Goal: Task Accomplishment & Management: Manage account settings

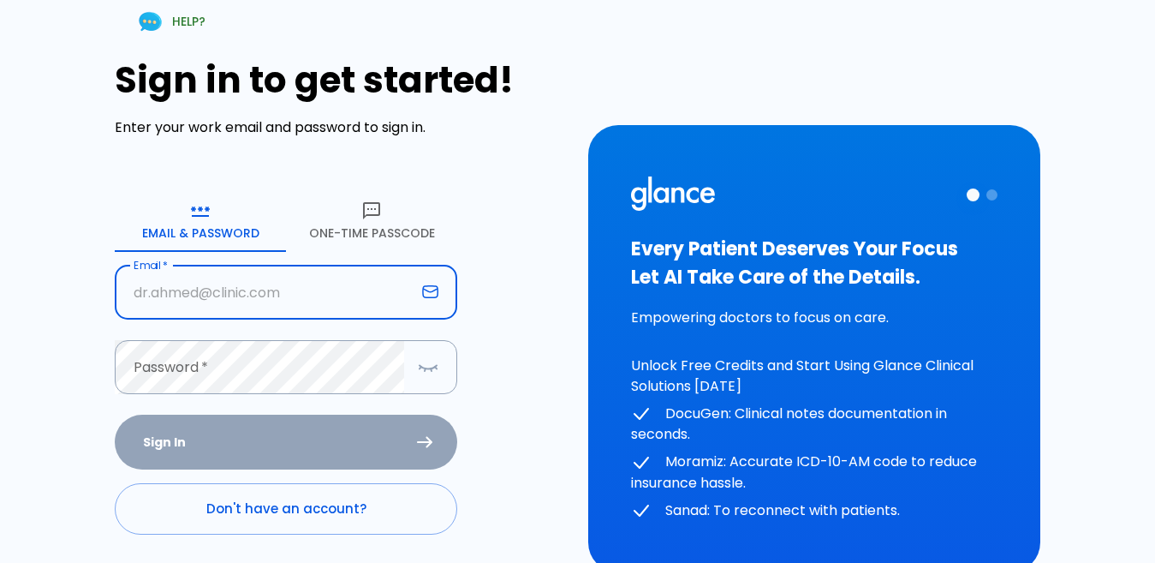
type input "[EMAIL_ADDRESS][DOMAIN_NAME]"
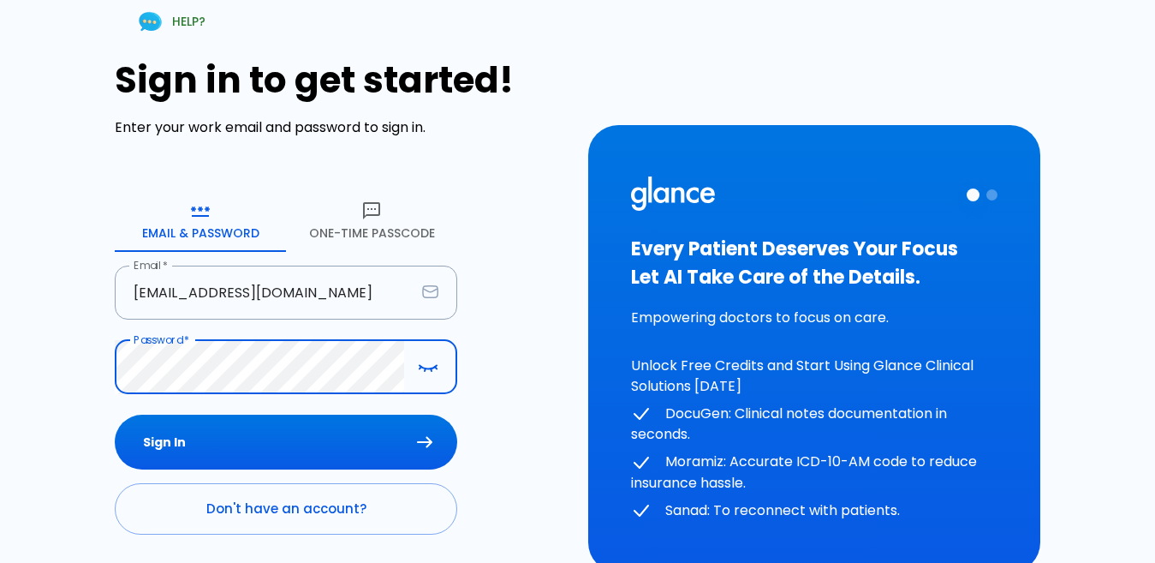
click at [424, 372] on icon "button" at bounding box center [428, 366] width 21 height 21
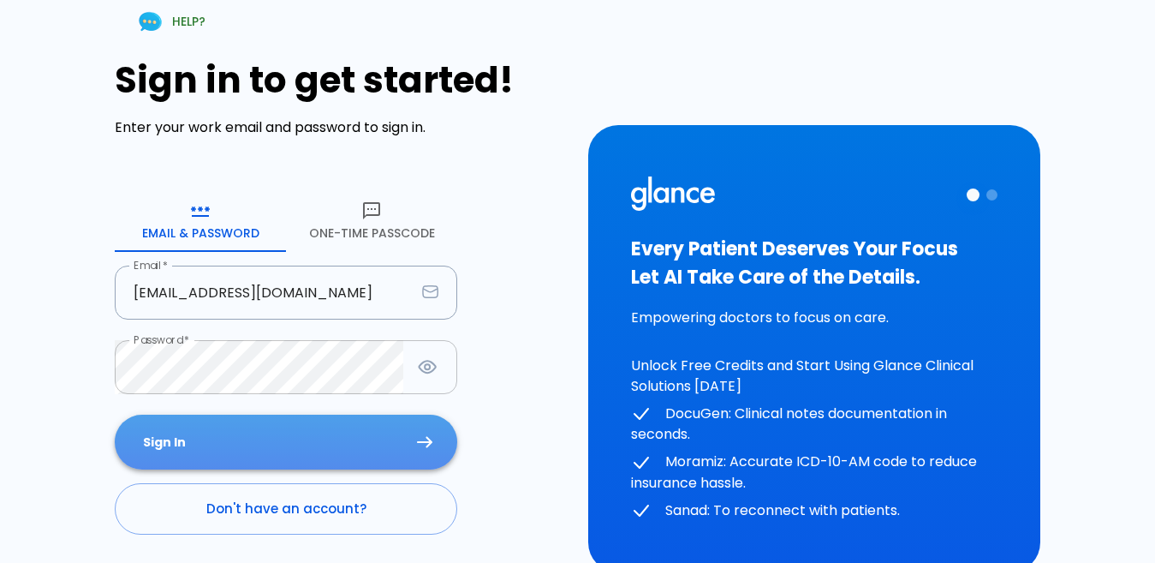
click at [248, 424] on button "Sign In" at bounding box center [286, 442] width 343 height 56
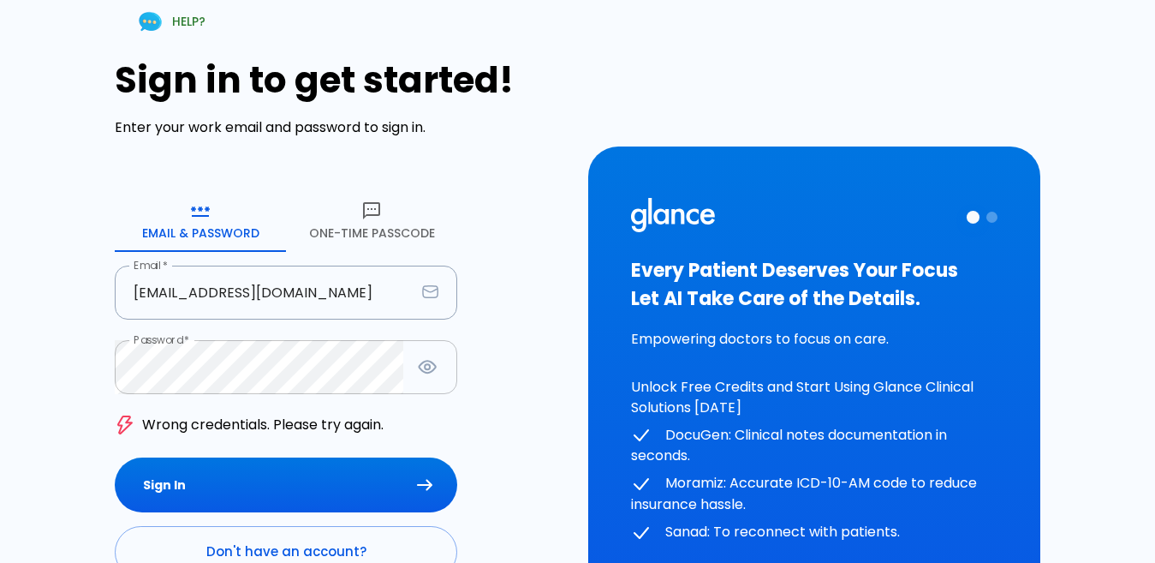
click at [404, 235] on button "One-Time Passcode" at bounding box center [371, 221] width 171 height 62
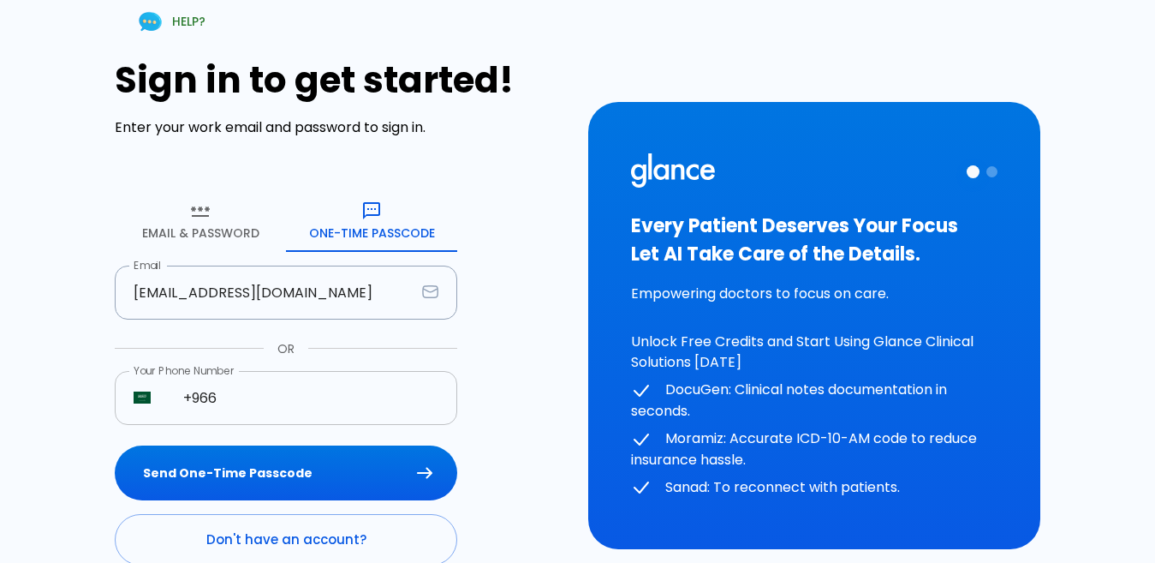
click at [300, 396] on input "+966" at bounding box center [310, 398] width 293 height 54
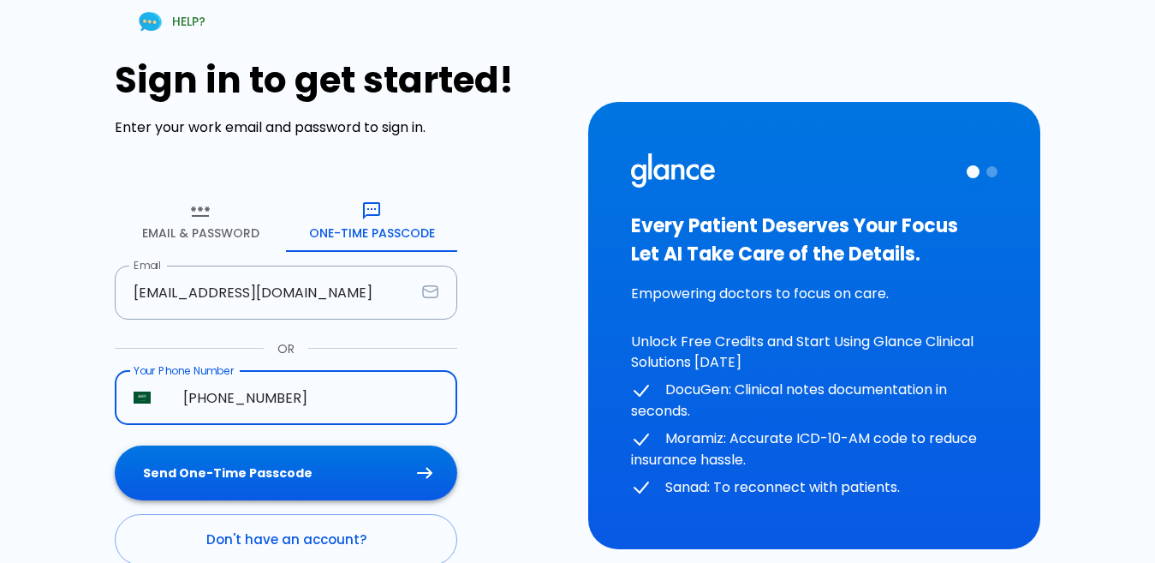
type input "[PHONE_NUMBER]"
click at [326, 463] on button "Send One-Time Passcode" at bounding box center [286, 473] width 343 height 56
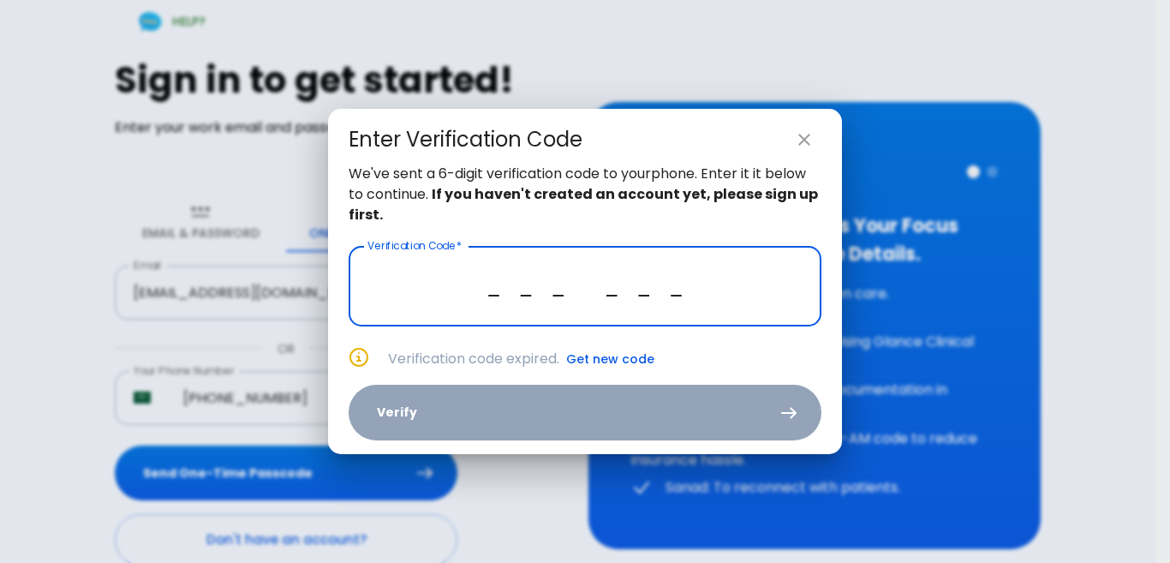
type input "_ _ _ _ _ _"
click at [598, 354] on button "Get new code" at bounding box center [610, 359] width 88 height 21
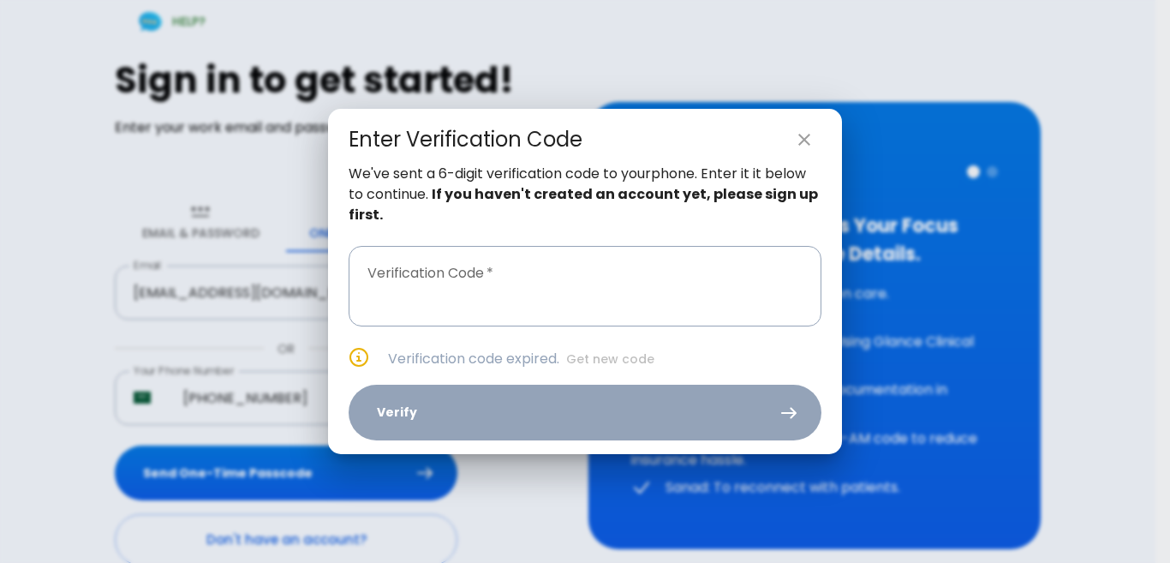
click at [807, 129] on icon "close" at bounding box center [804, 139] width 21 height 21
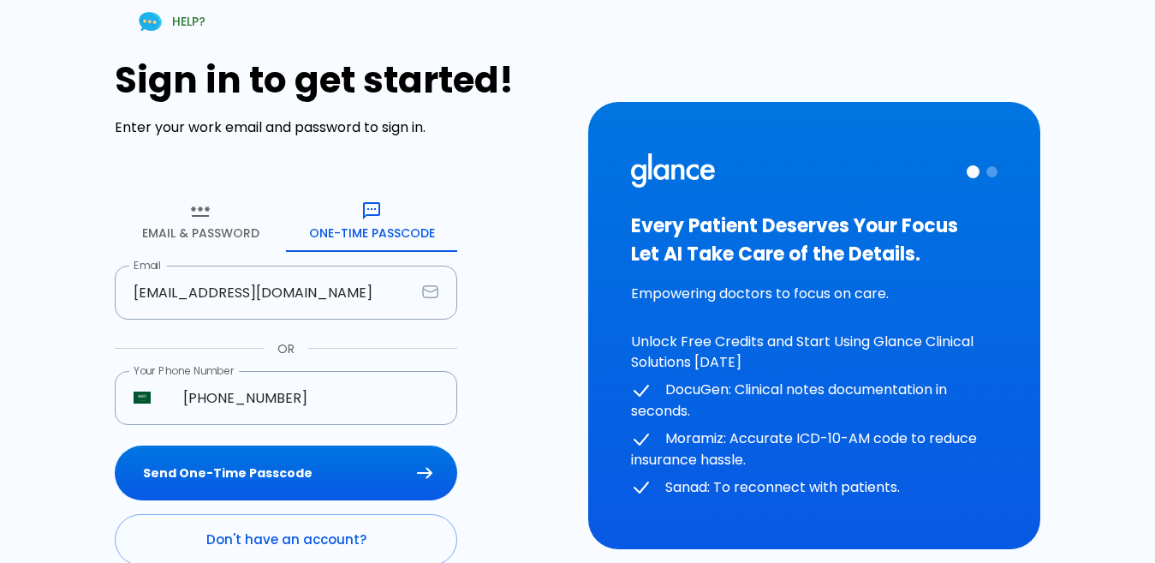
click at [234, 244] on button "Email & Password" at bounding box center [200, 221] width 171 height 62
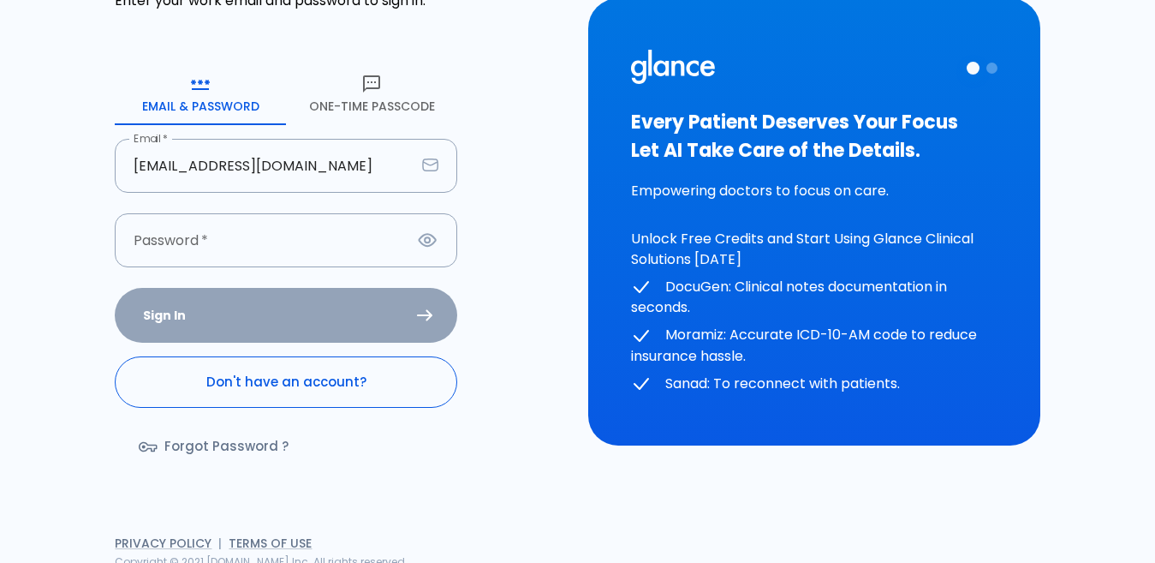
scroll to position [134, 0]
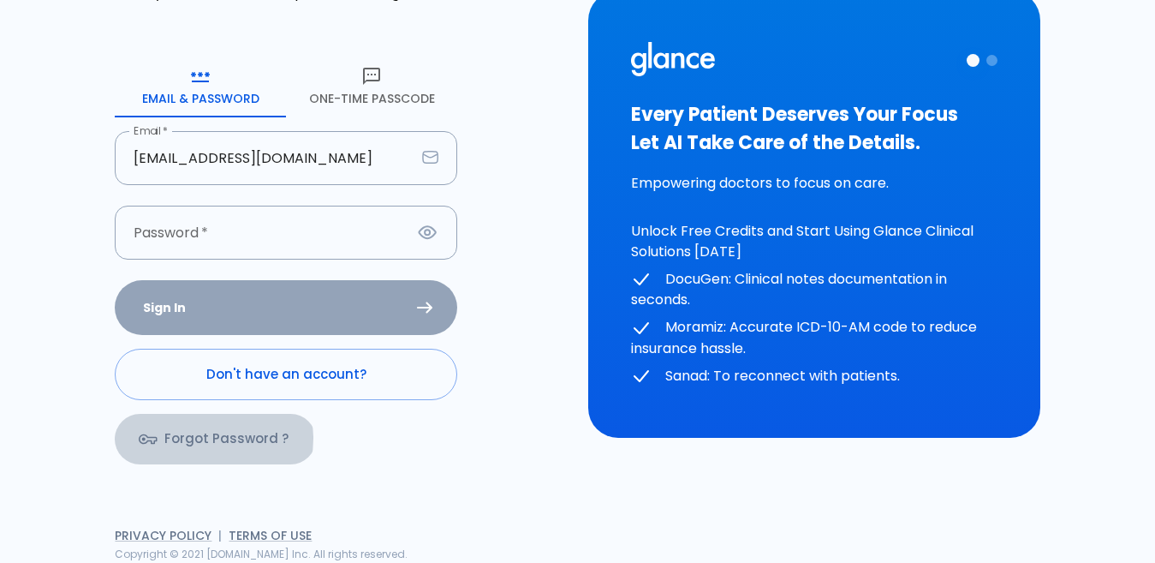
click at [195, 438] on link "Forgot Password ?" at bounding box center [215, 439] width 201 height 50
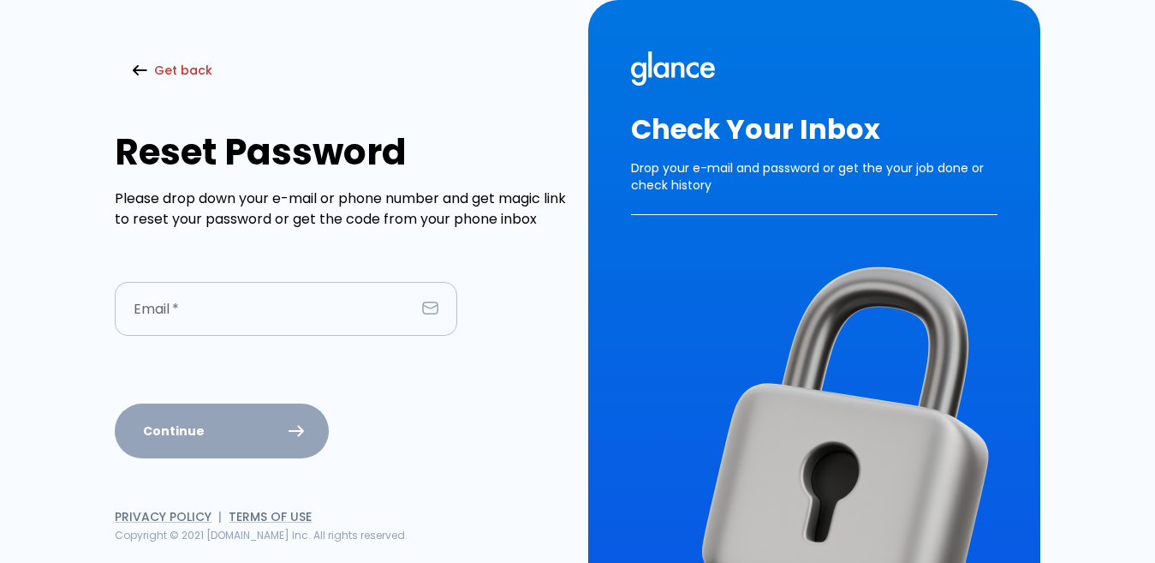
click at [270, 319] on input "text" at bounding box center [265, 309] width 301 height 54
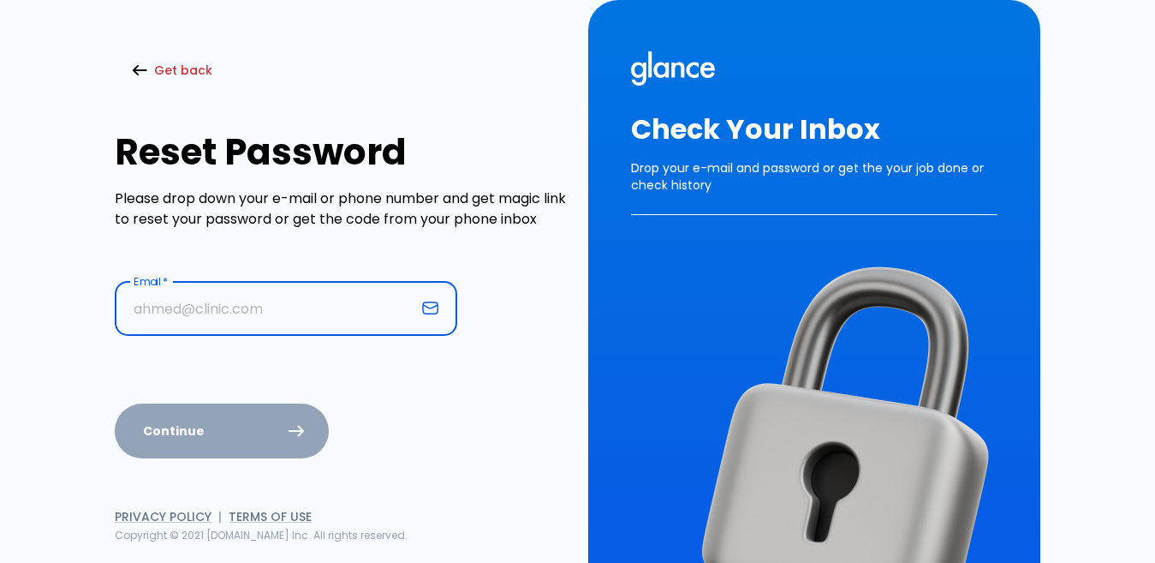
type input "[EMAIL_ADDRESS][DOMAIN_NAME]"
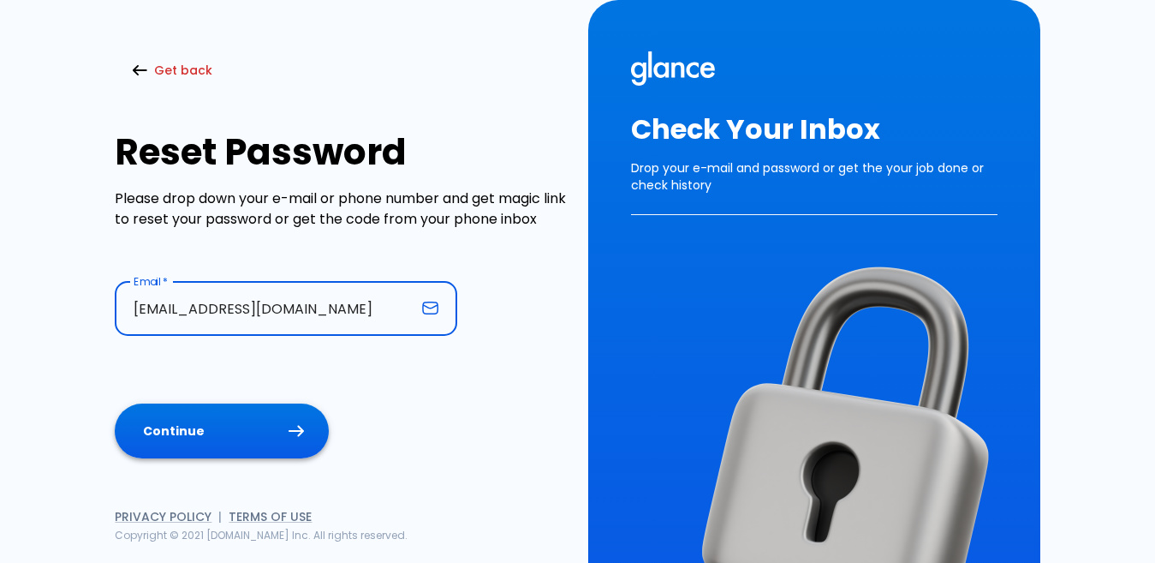
click at [236, 420] on button "Continue" at bounding box center [222, 431] width 214 height 56
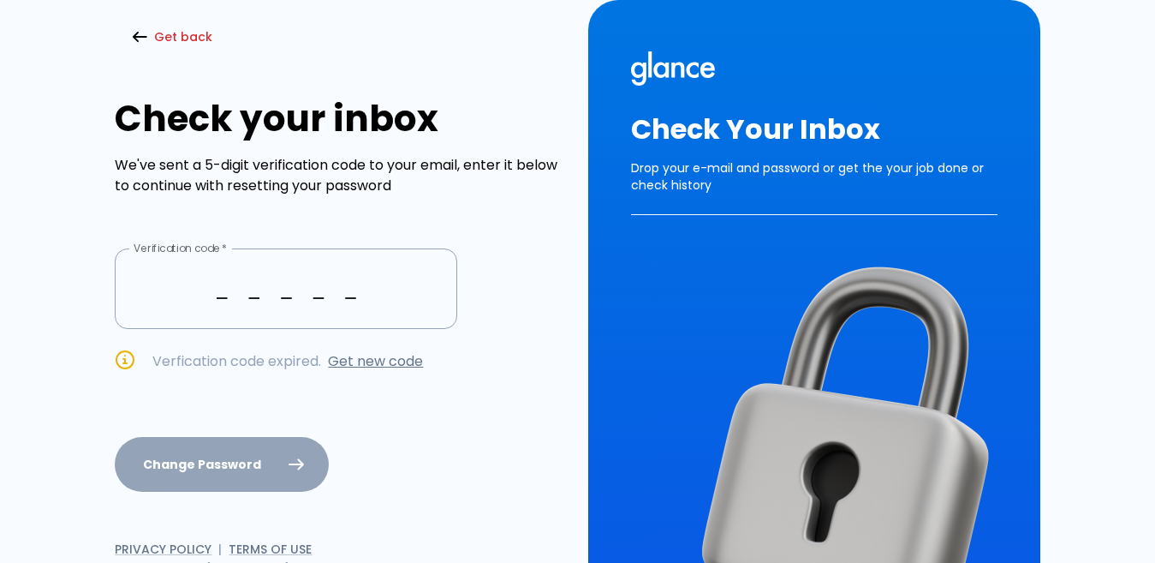
type input "_ _ _ _ _"
